Goal: Find specific page/section: Find specific page/section

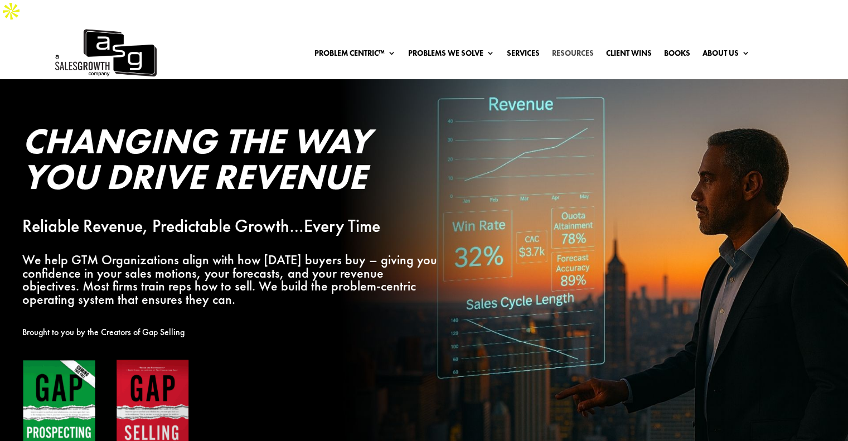
click at [580, 49] on link "Resources" at bounding box center [573, 55] width 42 height 12
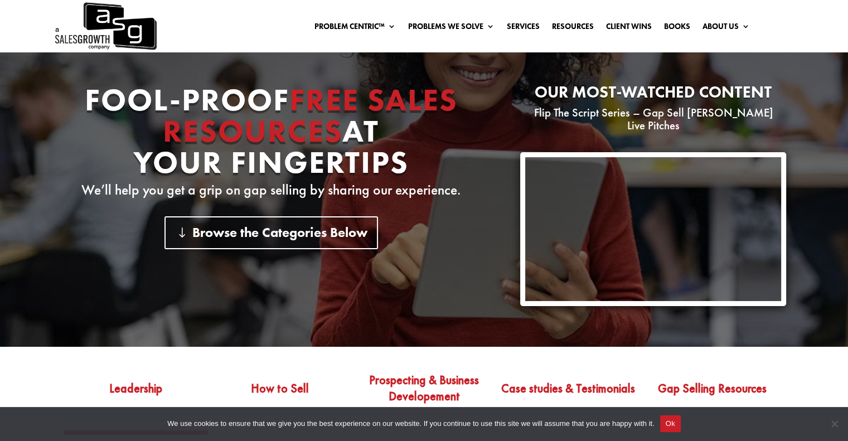
scroll to position [85, 0]
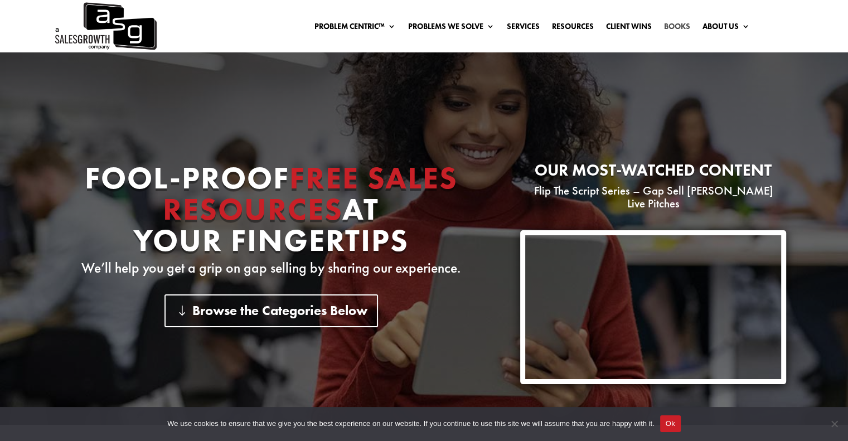
click at [680, 26] on link "Books" at bounding box center [677, 28] width 26 height 12
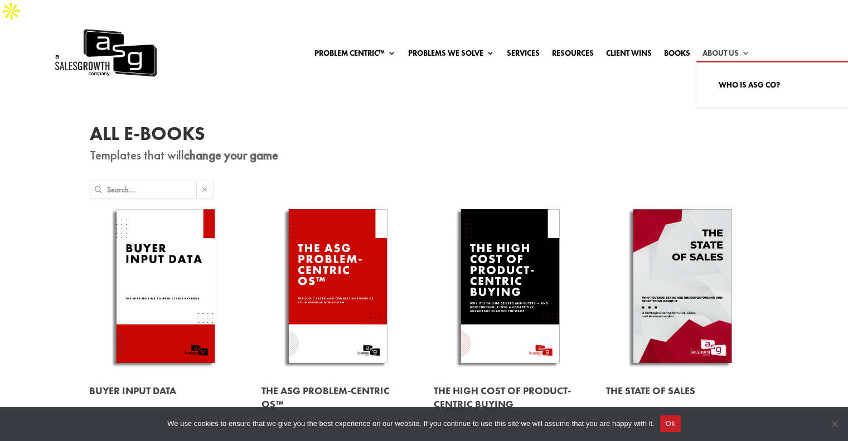
click at [745, 49] on link "About Us" at bounding box center [725, 55] width 47 height 12
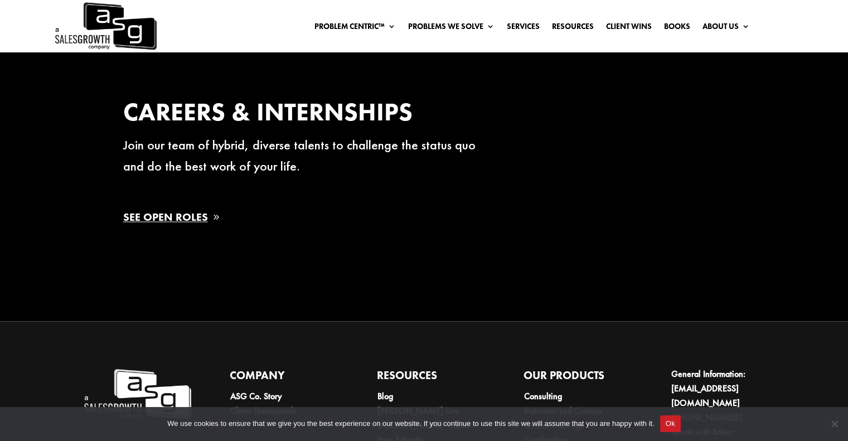
scroll to position [1784, 0]
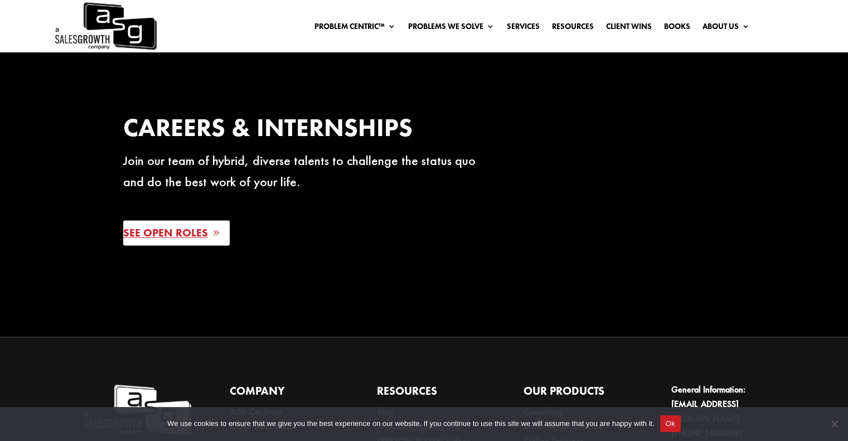
click at [161, 220] on link "See Open Roles" at bounding box center [176, 232] width 106 height 25
